Goal: Information Seeking & Learning: Learn about a topic

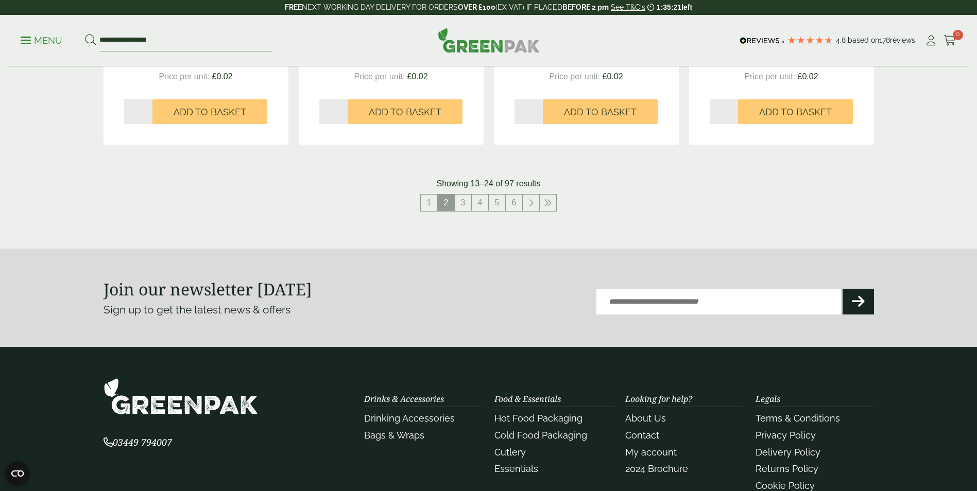
scroll to position [1079, 0]
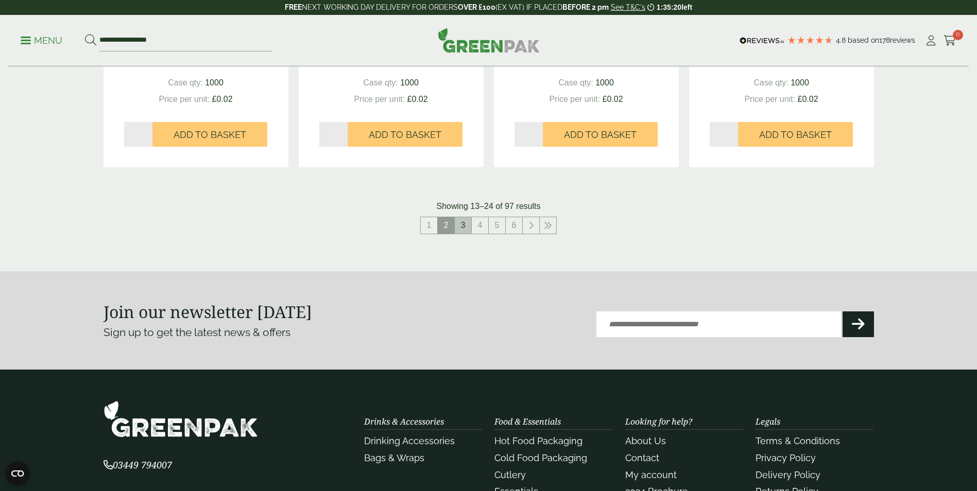
click at [469, 231] on link "3" at bounding box center [463, 225] width 16 height 16
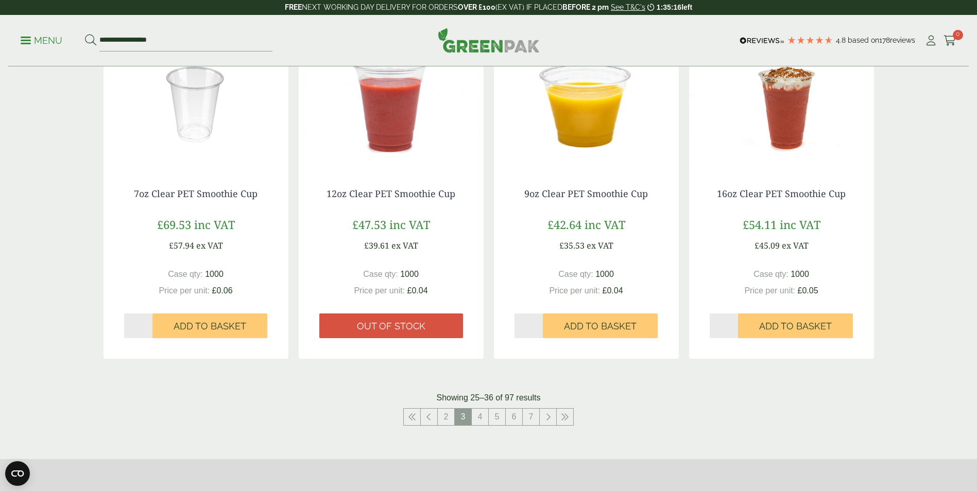
scroll to position [1185, 0]
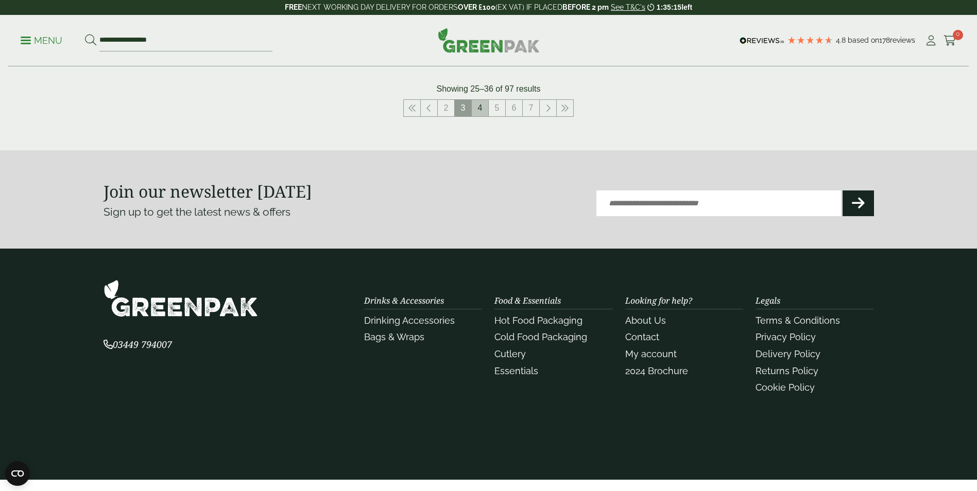
click at [481, 100] on link "4" at bounding box center [480, 108] width 16 height 16
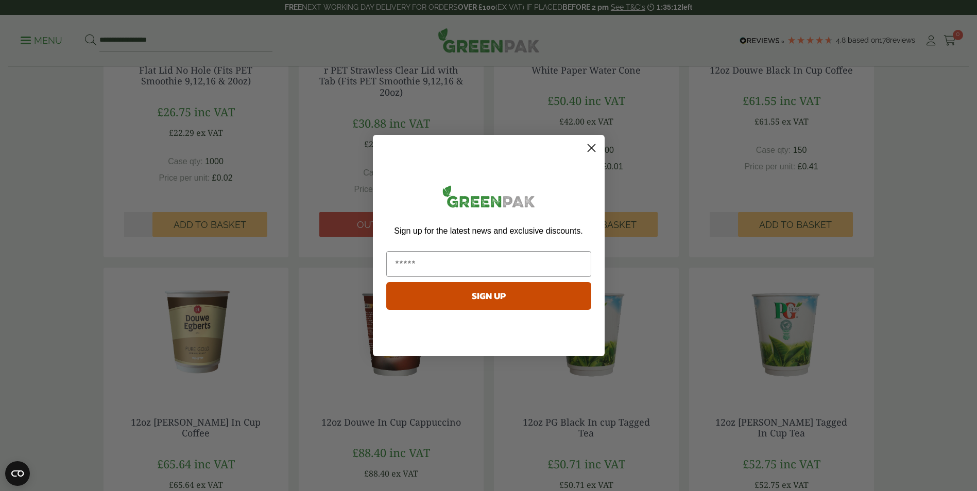
scroll to position [309, 0]
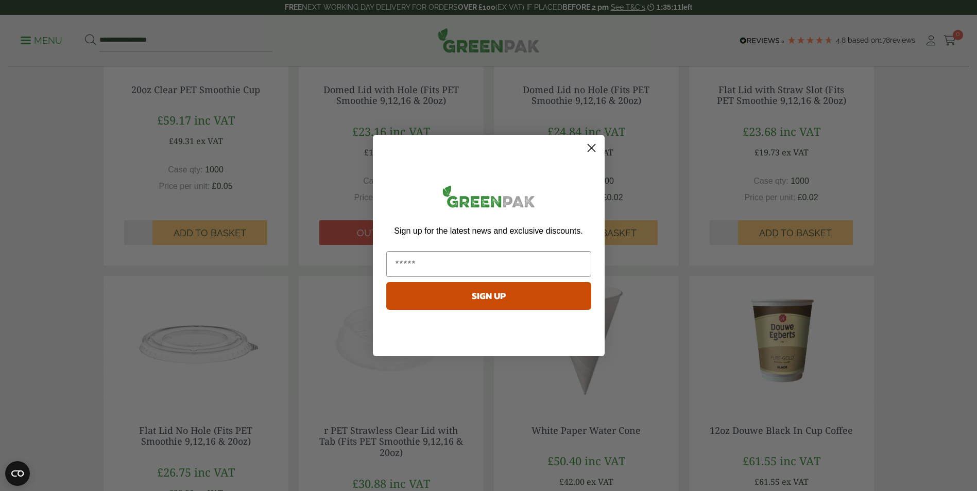
click at [589, 150] on icon "Close dialog" at bounding box center [591, 148] width 7 height 7
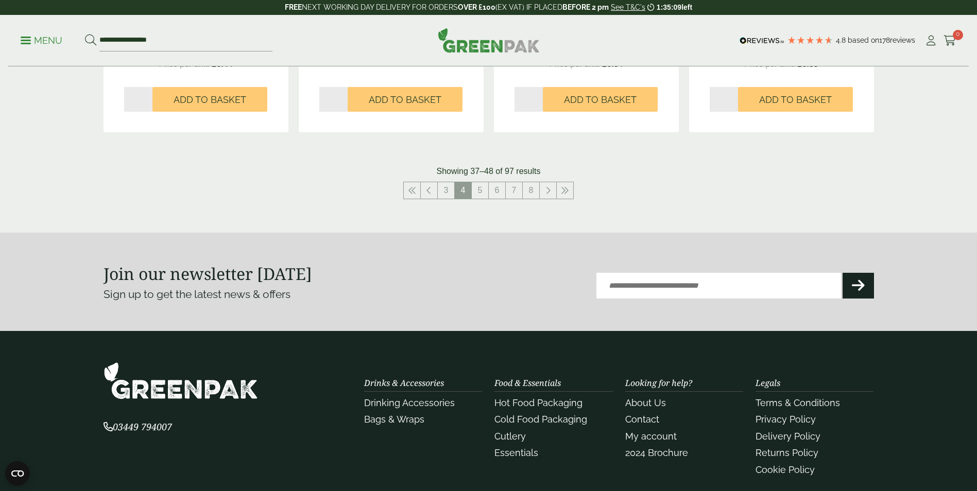
scroll to position [1185, 0]
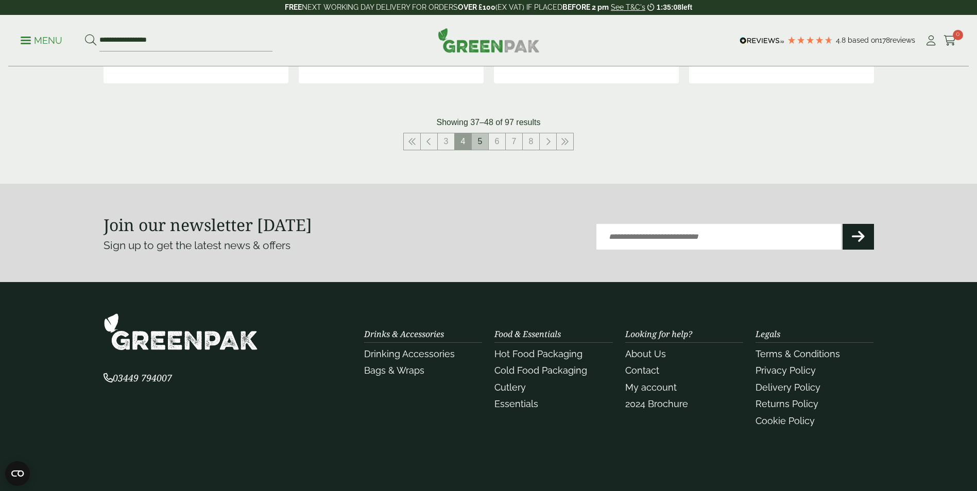
click at [486, 143] on link "5" at bounding box center [480, 141] width 16 height 16
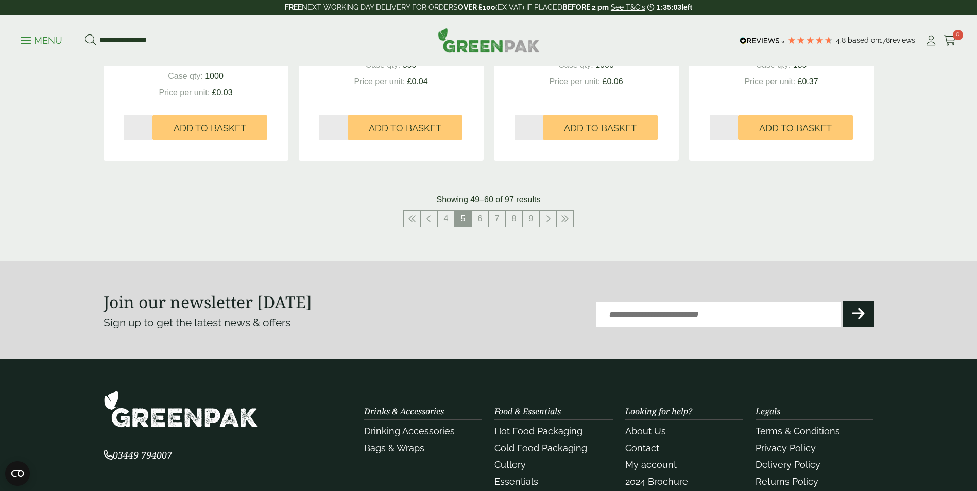
scroll to position [1236, 0]
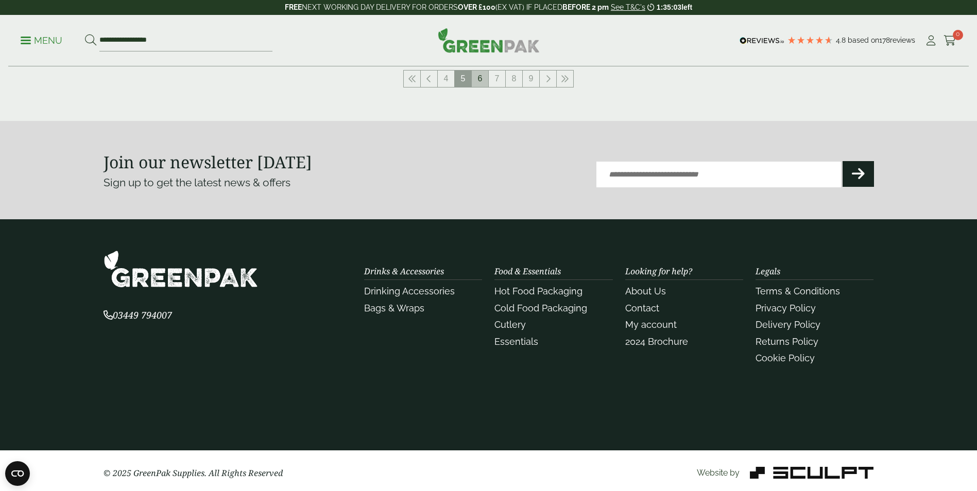
click at [476, 75] on link "6" at bounding box center [480, 79] width 16 height 16
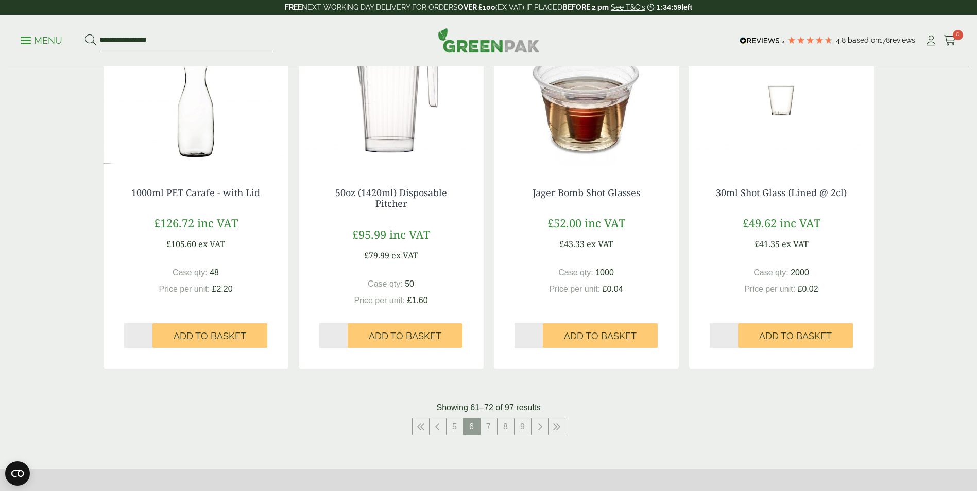
scroll to position [927, 0]
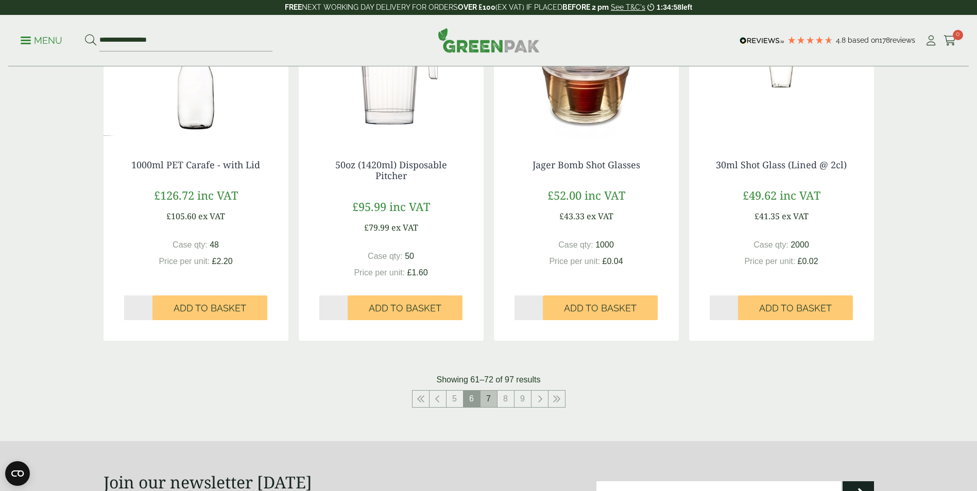
click at [488, 398] on link "7" at bounding box center [489, 399] width 16 height 16
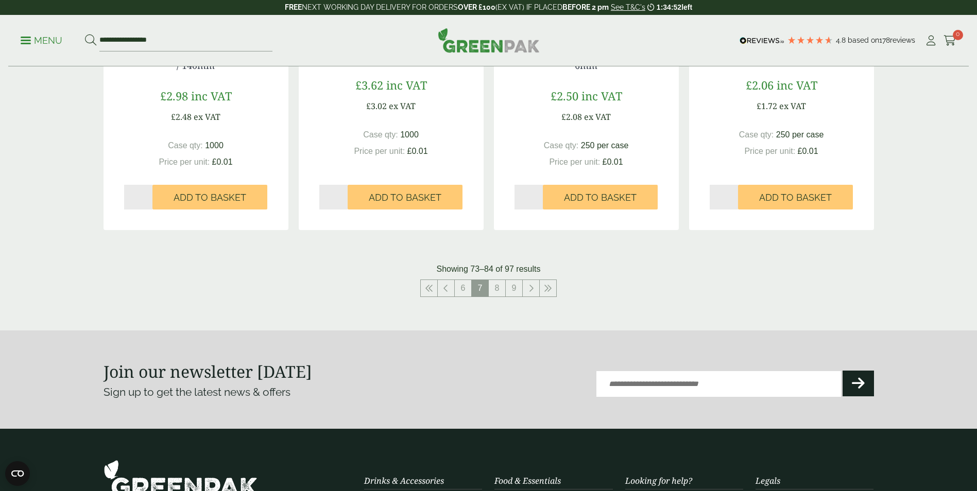
scroll to position [1082, 0]
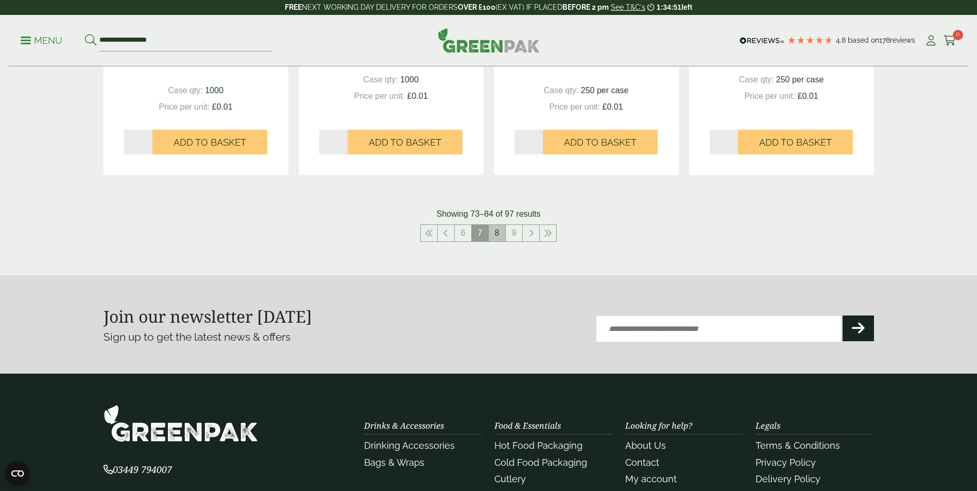
click at [501, 239] on link "8" at bounding box center [497, 233] width 16 height 16
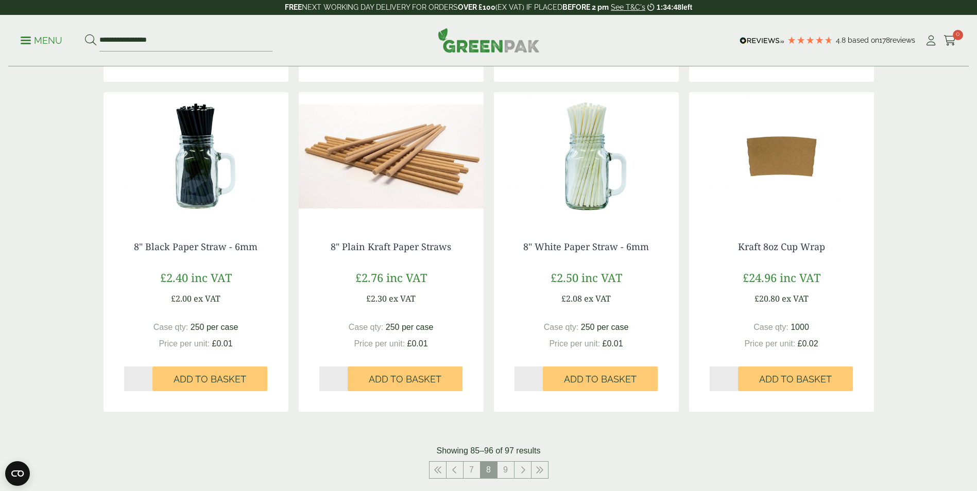
scroll to position [1030, 0]
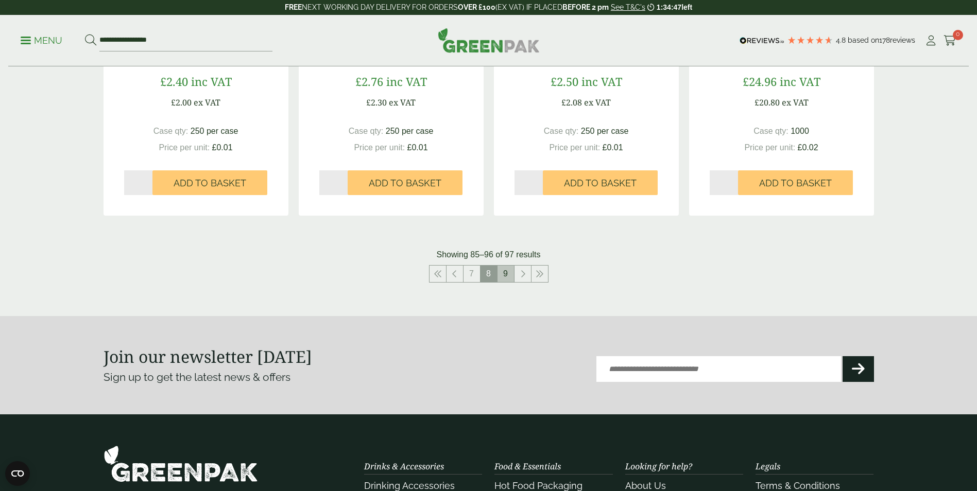
click at [511, 282] on link "9" at bounding box center [506, 274] width 16 height 16
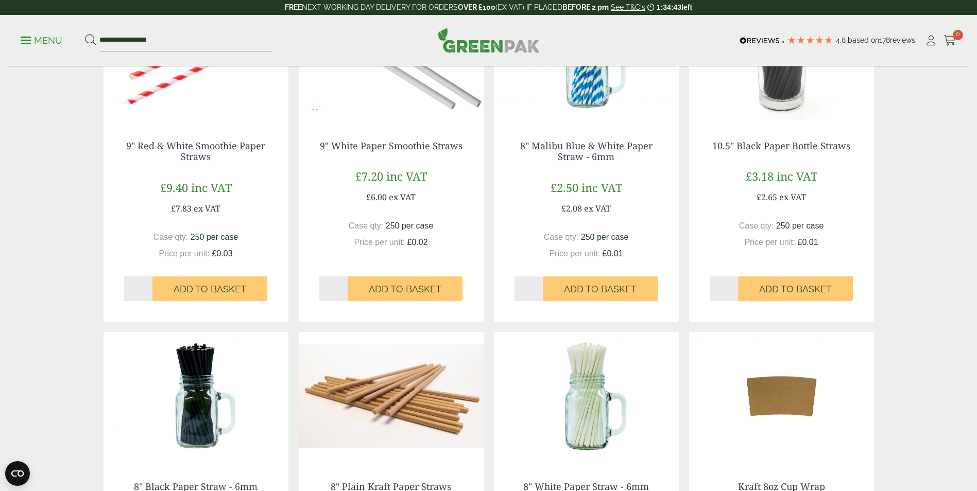
scroll to position [1082, 0]
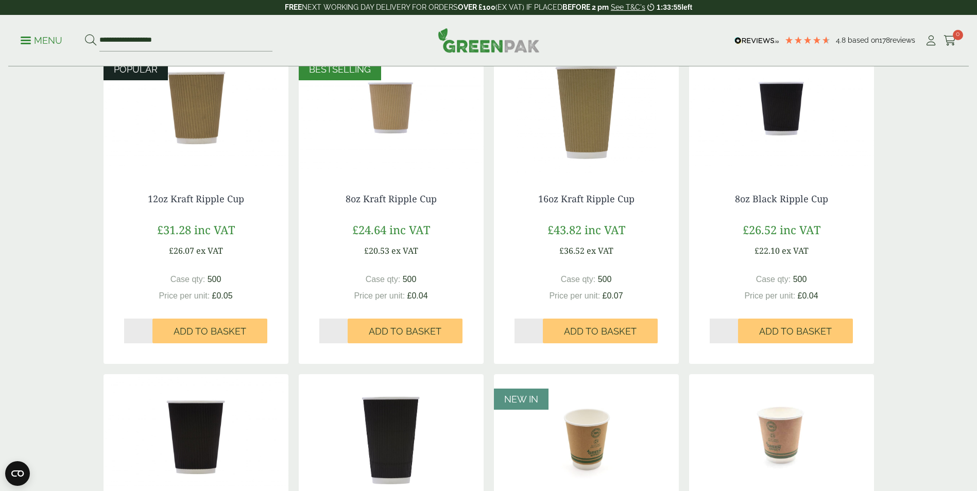
scroll to position [258, 0]
